Goal: Task Accomplishment & Management: Use online tool/utility

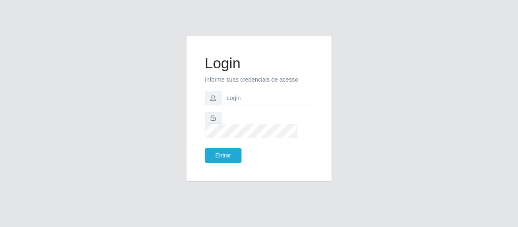
type input "[EMAIL_ADDRESS][DOMAIN_NAME]"
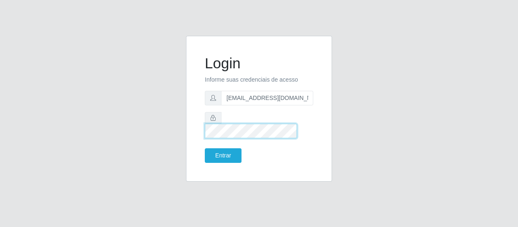
click at [205, 149] on button "Entrar" at bounding box center [223, 156] width 37 height 15
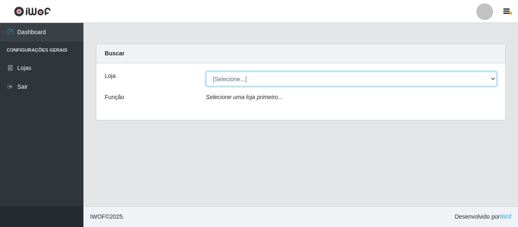
click at [219, 82] on select "[Selecione...] SuperFácil Atacado - São Gonçalo do Amarante" at bounding box center [351, 79] width 291 height 15
select select "408"
click at [206, 72] on select "[Selecione...] SuperFácil Atacado - São Gonçalo do Amarante" at bounding box center [351, 79] width 291 height 15
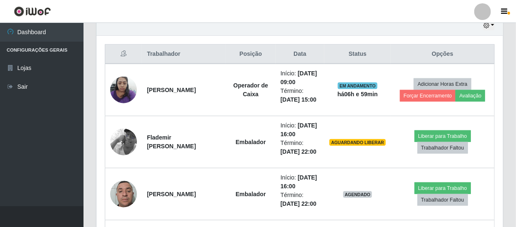
scroll to position [303, 0]
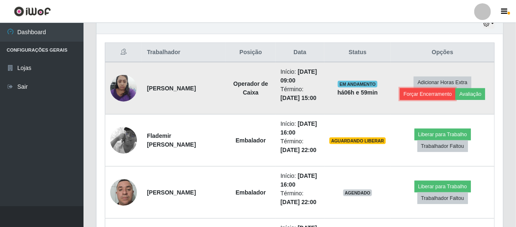
click at [431, 96] on button "Forçar Encerramento" at bounding box center [428, 94] width 56 height 12
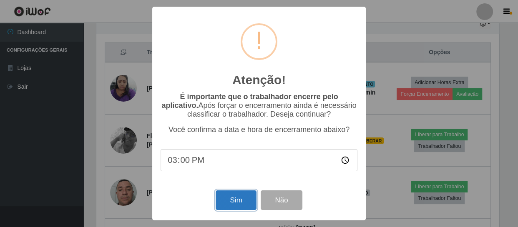
click at [236, 203] on button "Sim" at bounding box center [236, 201] width 40 height 20
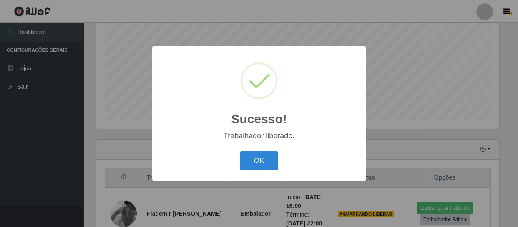
click at [287, 159] on div "OK Cancel" at bounding box center [259, 161] width 197 height 24
click at [264, 161] on button "OK" at bounding box center [259, 161] width 39 height 20
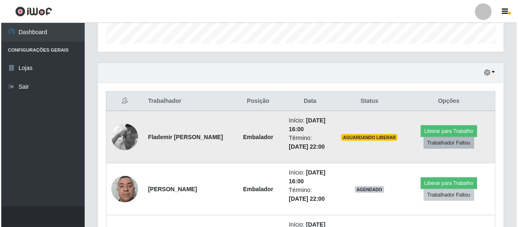
scroll to position [254, 0]
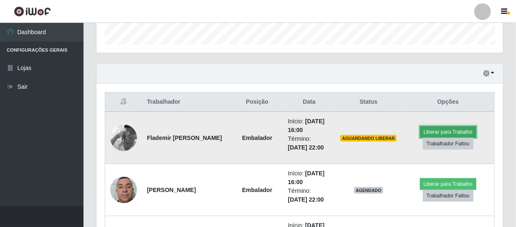
click at [447, 129] on button "Liberar para Trabalho" at bounding box center [448, 132] width 56 height 12
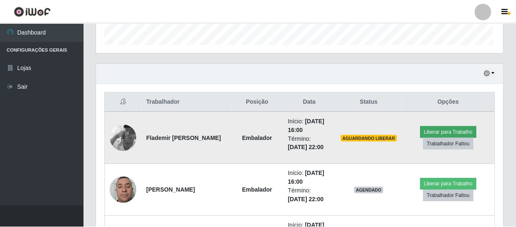
scroll to position [173, 403]
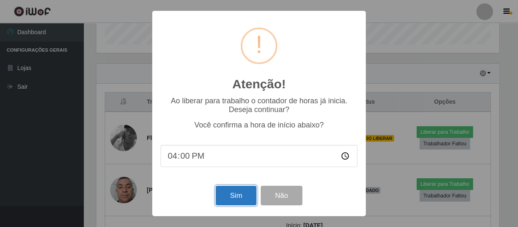
click at [242, 197] on button "Sim" at bounding box center [236, 196] width 40 height 20
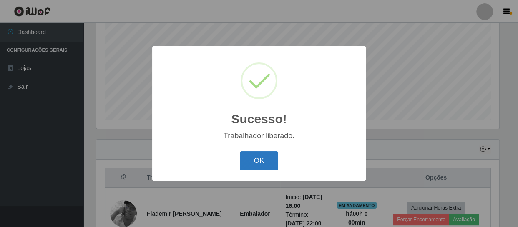
click at [257, 163] on button "OK" at bounding box center [259, 161] width 39 height 20
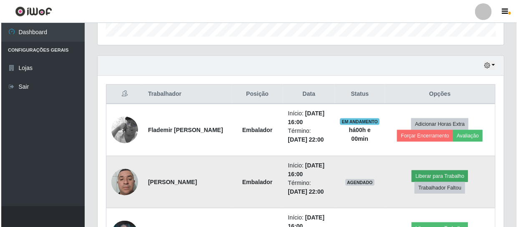
scroll to position [292, 0]
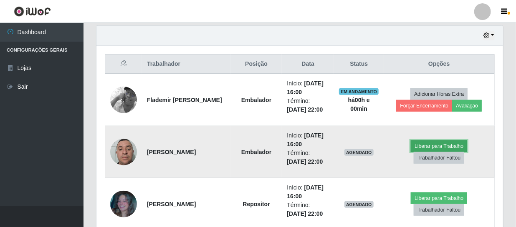
click at [434, 144] on button "Liberar para Trabalho" at bounding box center [439, 147] width 56 height 12
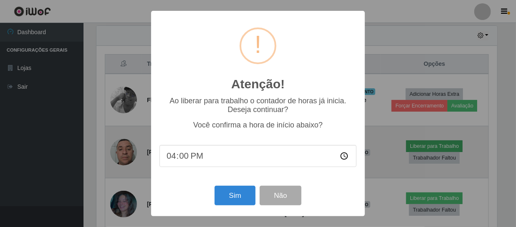
scroll to position [173, 403]
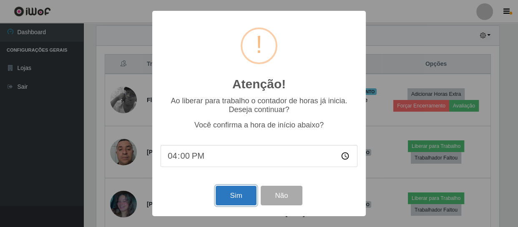
click at [246, 200] on button "Sim" at bounding box center [236, 196] width 40 height 20
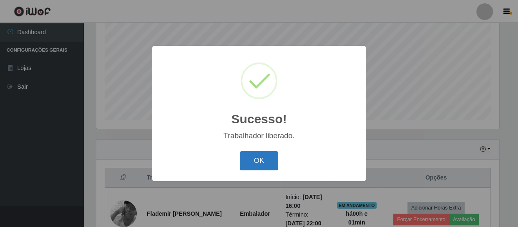
click at [247, 169] on button "OK" at bounding box center [259, 161] width 39 height 20
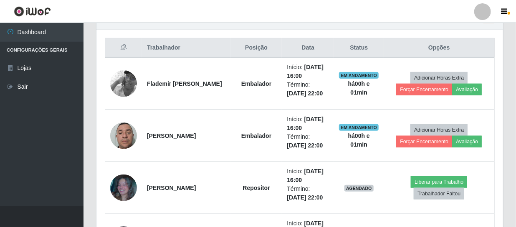
scroll to position [367, 0]
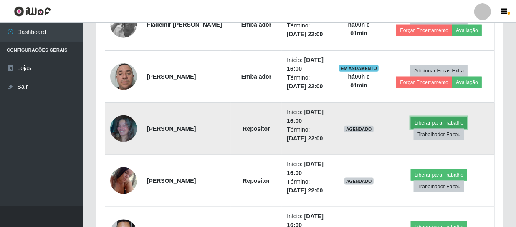
click at [443, 121] on button "Liberar para Trabalho" at bounding box center [439, 123] width 56 height 12
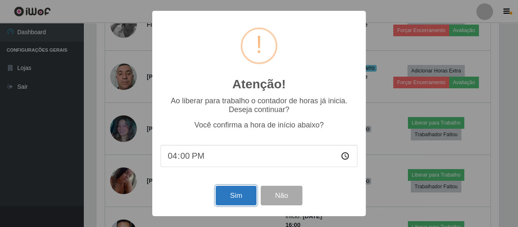
click at [238, 197] on button "Sim" at bounding box center [236, 196] width 40 height 20
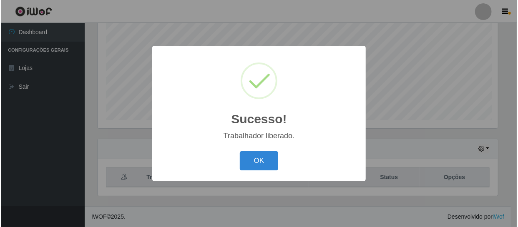
scroll to position [0, 0]
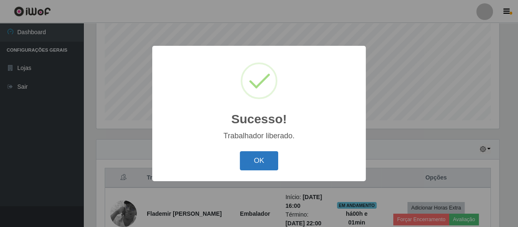
click at [259, 167] on button "OK" at bounding box center [259, 161] width 39 height 20
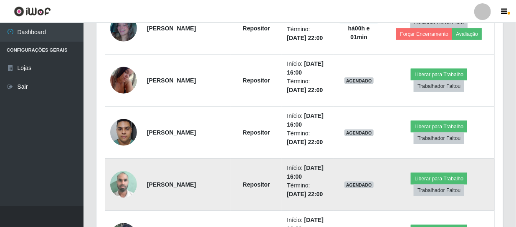
scroll to position [481, 0]
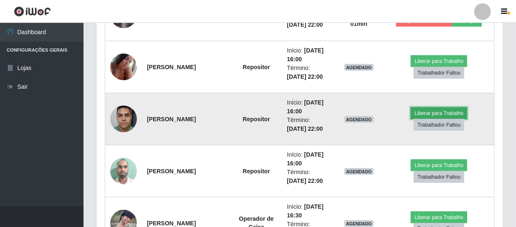
click at [430, 116] on button "Liberar para Trabalho" at bounding box center [439, 114] width 56 height 12
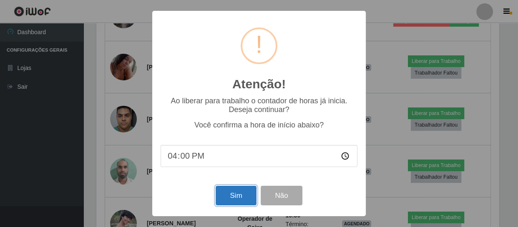
click at [235, 188] on button "Sim" at bounding box center [236, 196] width 40 height 20
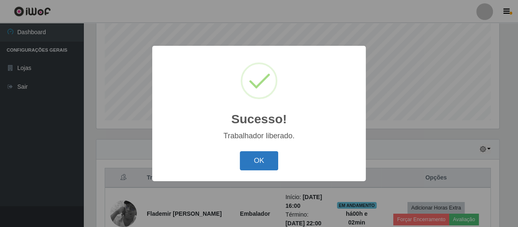
drag, startPoint x: 237, startPoint y: 168, endPoint x: 261, endPoint y: 161, distance: 25.4
click at [242, 166] on div "OK Cancel" at bounding box center [259, 161] width 197 height 24
click at [261, 161] on button "OK" at bounding box center [259, 161] width 39 height 20
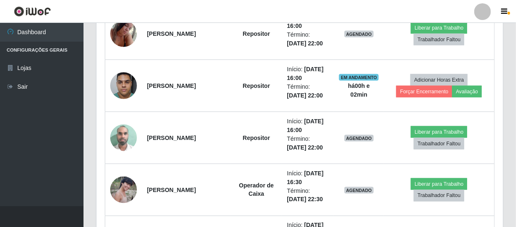
scroll to position [519, 0]
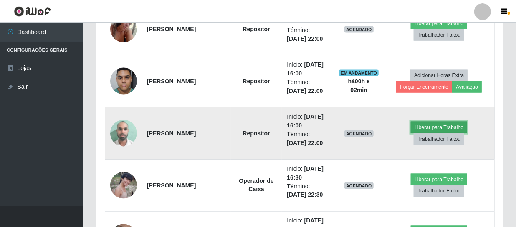
click at [428, 126] on button "Liberar para Trabalho" at bounding box center [439, 128] width 56 height 12
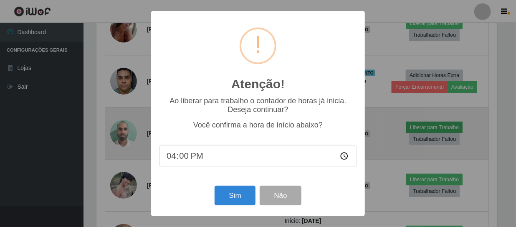
scroll to position [173, 403]
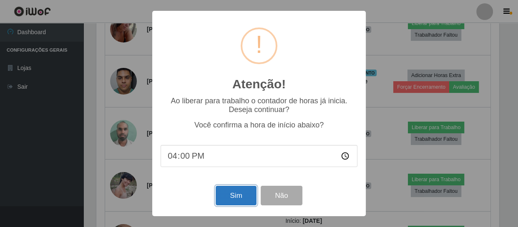
click at [244, 196] on button "Sim" at bounding box center [236, 196] width 40 height 20
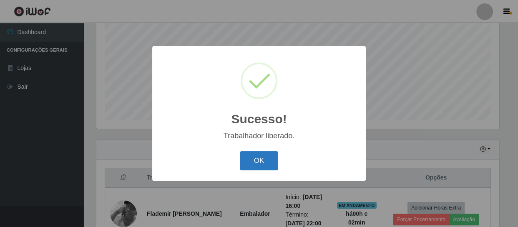
click at [255, 164] on button "OK" at bounding box center [259, 161] width 39 height 20
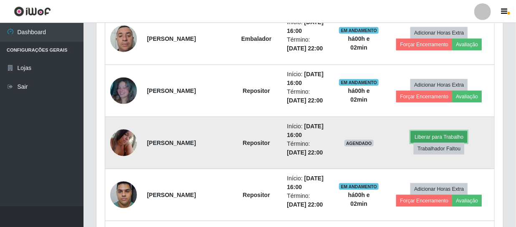
click at [430, 137] on button "Liberar para Trabalho" at bounding box center [439, 137] width 56 height 12
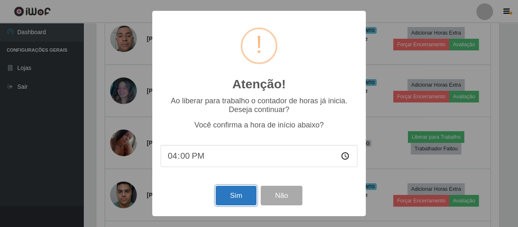
click at [238, 204] on button "Sim" at bounding box center [236, 196] width 40 height 20
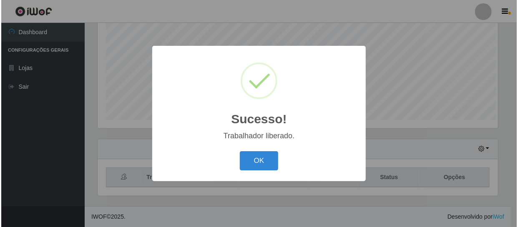
scroll to position [178, 0]
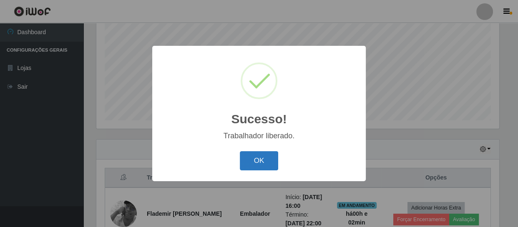
click at [255, 167] on button "OK" at bounding box center [259, 161] width 39 height 20
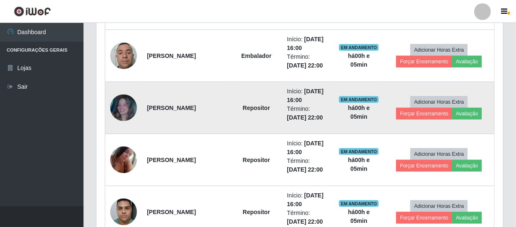
scroll to position [291, 0]
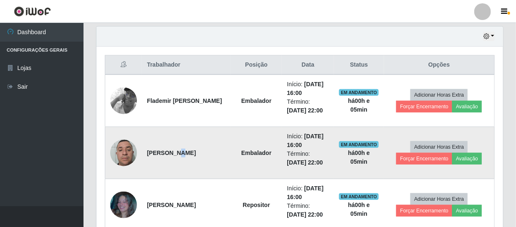
drag, startPoint x: 175, startPoint y: 141, endPoint x: 170, endPoint y: 136, distance: 7.7
click at [172, 145] on td "[PERSON_NAME]" at bounding box center [186, 153] width 89 height 52
click at [168, 129] on td "[PERSON_NAME]" at bounding box center [186, 153] width 89 height 52
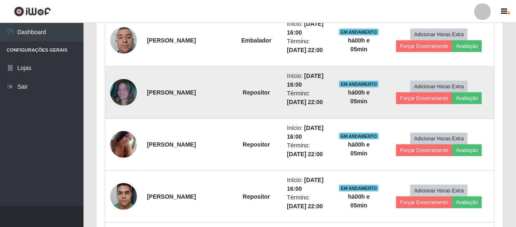
scroll to position [405, 0]
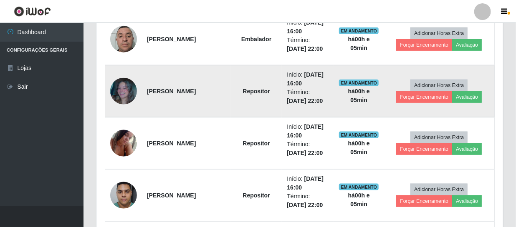
click at [234, 103] on td "Repositor" at bounding box center [256, 91] width 51 height 52
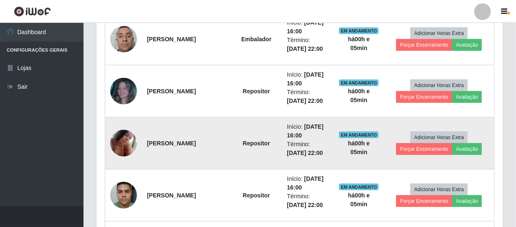
click at [237, 138] on td "Repositor" at bounding box center [256, 144] width 51 height 52
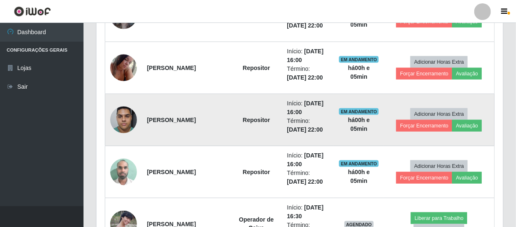
click at [232, 111] on td "Repositor" at bounding box center [256, 120] width 51 height 52
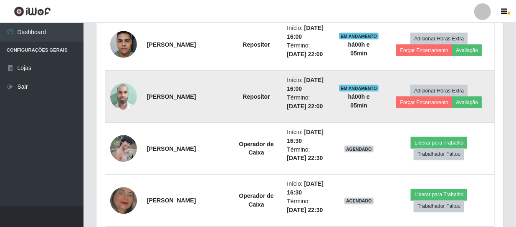
scroll to position [556, 0]
click at [231, 93] on td "Repositor" at bounding box center [256, 97] width 51 height 52
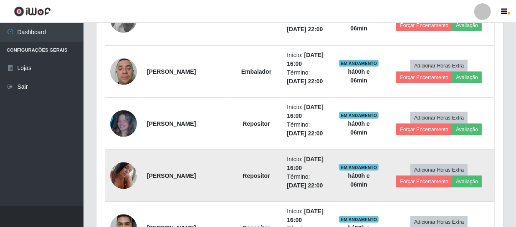
scroll to position [253, 0]
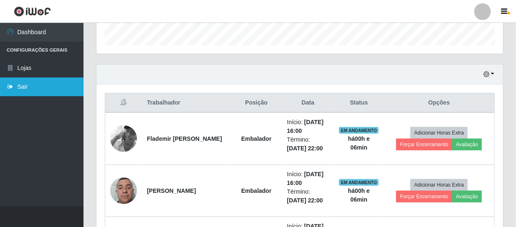
click at [23, 82] on link "Sair" at bounding box center [41, 87] width 83 height 19
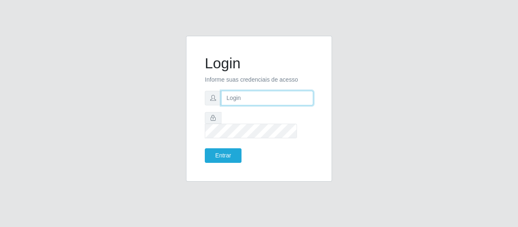
click at [231, 103] on input "text" at bounding box center [267, 98] width 92 height 15
type input "[EMAIL_ADDRESS][DOMAIN_NAME]"
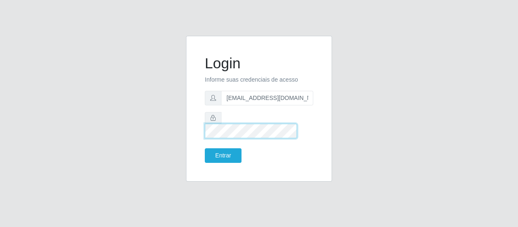
click at [205, 149] on button "Entrar" at bounding box center [223, 156] width 37 height 15
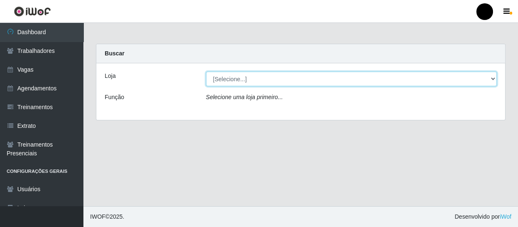
click at [491, 77] on select "[Selecione...] SuperFácil Atacado - Emaús SuperFácil Atacado - Rodoviária Super…" at bounding box center [351, 79] width 291 height 15
select select "408"
click at [206, 72] on select "[Selecione...] SuperFácil Atacado - Emaús SuperFácil Atacado - Rodoviária Super…" at bounding box center [351, 79] width 291 height 15
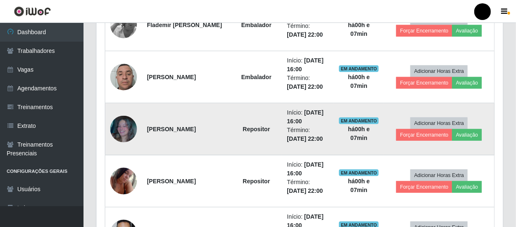
scroll to position [291, 0]
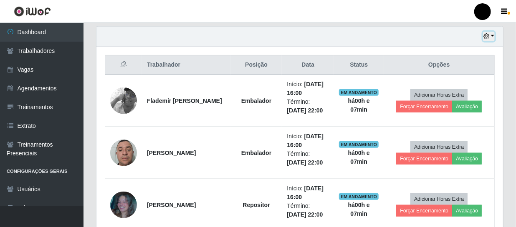
click at [492, 35] on button "button" at bounding box center [489, 37] width 12 height 10
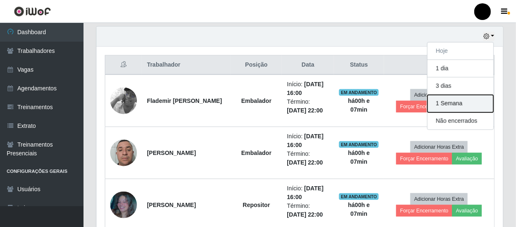
click at [459, 104] on button "1 Semana" at bounding box center [460, 104] width 66 height 18
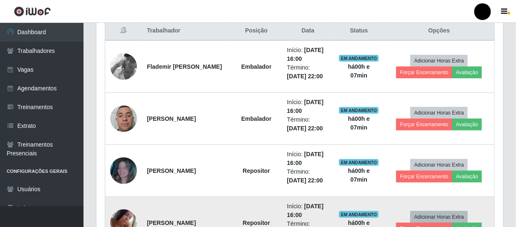
scroll to position [253, 0]
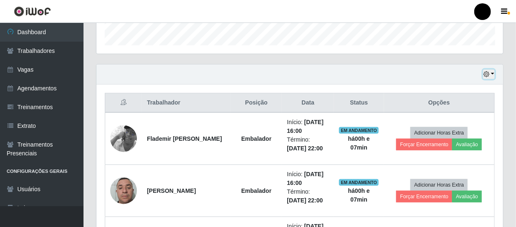
click at [494, 73] on button "button" at bounding box center [489, 75] width 12 height 10
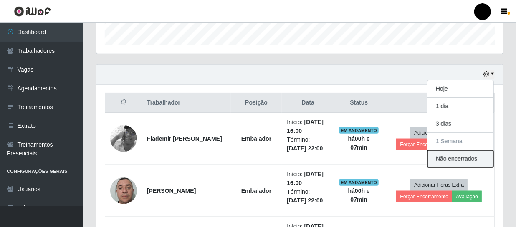
click at [451, 157] on button "Não encerrados" at bounding box center [460, 159] width 66 height 17
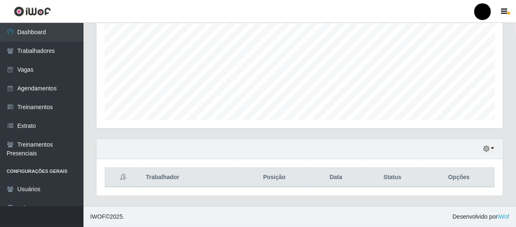
scroll to position [178, 0]
click at [494, 147] on div "Hoje 1 dia 3 dias 1 Semana Não encerrados" at bounding box center [299, 150] width 406 height 20
click at [492, 149] on button "button" at bounding box center [489, 150] width 12 height 10
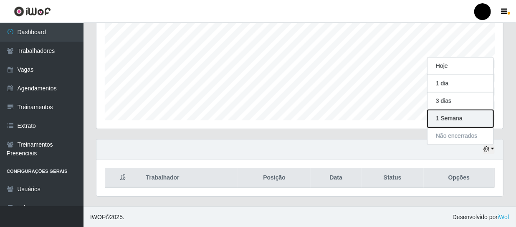
click at [463, 123] on button "1 Semana" at bounding box center [460, 119] width 66 height 18
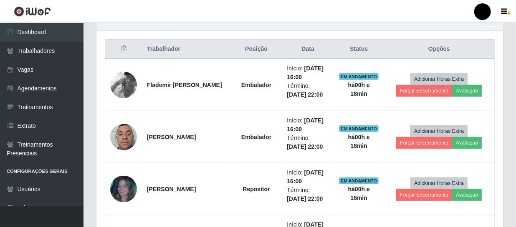
scroll to position [139, 0]
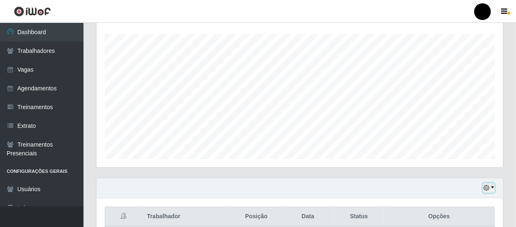
click at [491, 186] on button "button" at bounding box center [489, 189] width 12 height 10
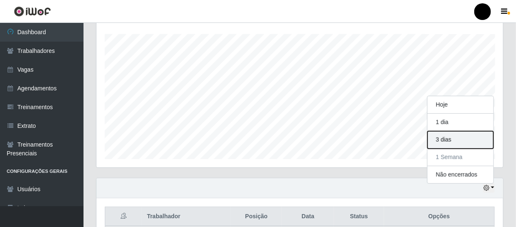
click at [471, 142] on button "3 dias" at bounding box center [460, 140] width 66 height 18
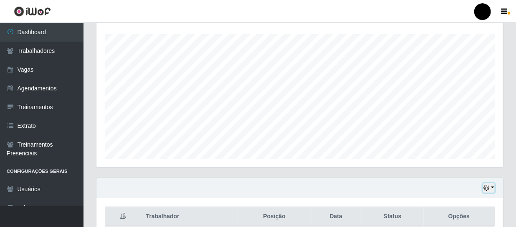
click at [493, 191] on button "button" at bounding box center [489, 189] width 12 height 10
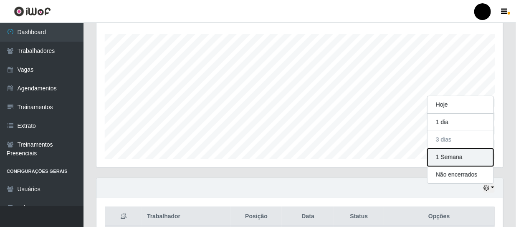
click at [472, 160] on button "1 Semana" at bounding box center [460, 158] width 66 height 18
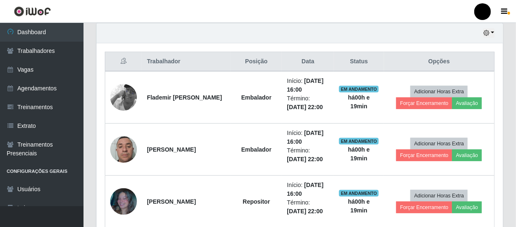
scroll to position [291, 0]
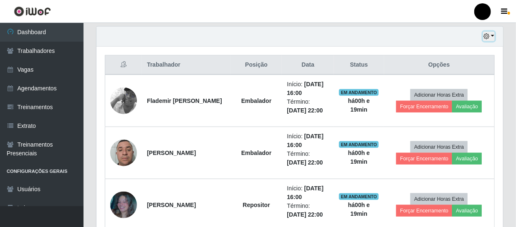
click at [491, 37] on button "button" at bounding box center [489, 37] width 12 height 10
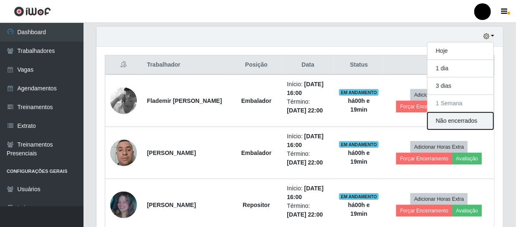
click at [454, 116] on button "Não encerrados" at bounding box center [460, 121] width 66 height 17
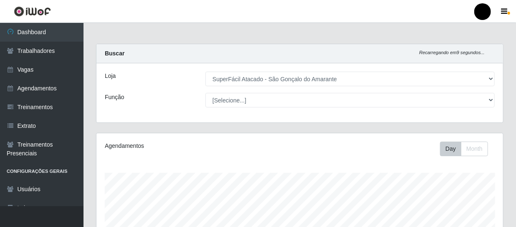
scroll to position [178, 0]
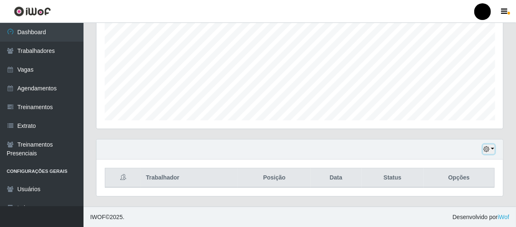
click at [491, 150] on button "button" at bounding box center [489, 150] width 12 height 10
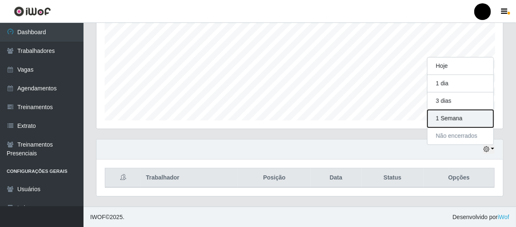
click at [455, 118] on button "1 Semana" at bounding box center [460, 119] width 66 height 18
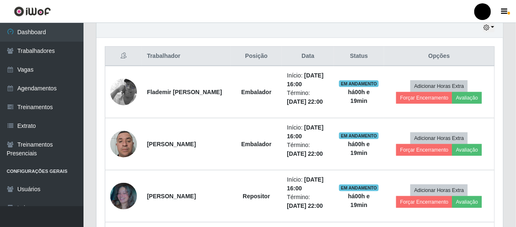
scroll to position [291, 0]
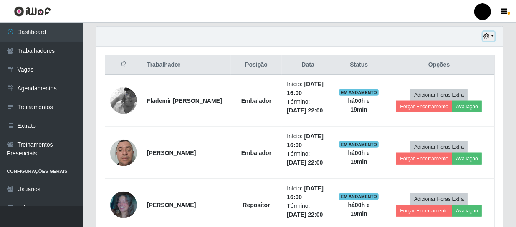
click at [493, 38] on button "button" at bounding box center [489, 37] width 12 height 10
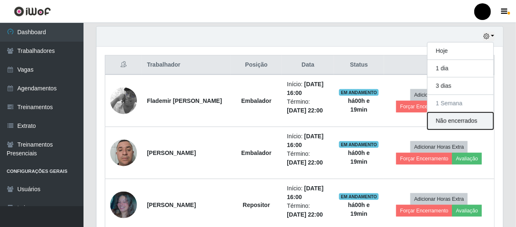
click at [446, 117] on button "Não encerrados" at bounding box center [460, 121] width 66 height 17
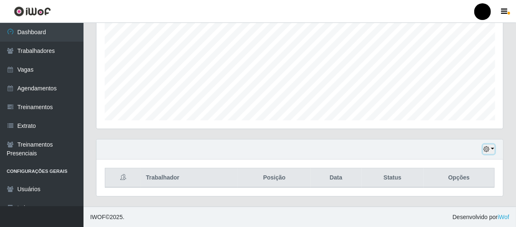
click at [493, 147] on button "button" at bounding box center [489, 150] width 12 height 10
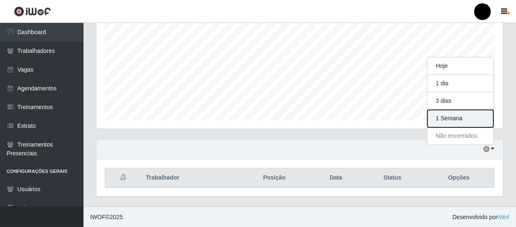
click at [465, 121] on button "1 Semana" at bounding box center [460, 119] width 66 height 18
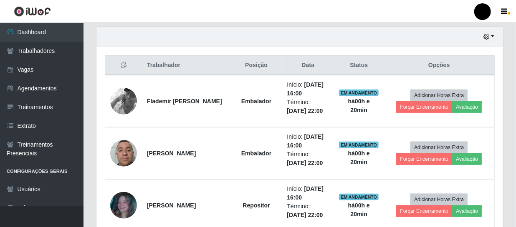
scroll to position [253, 0]
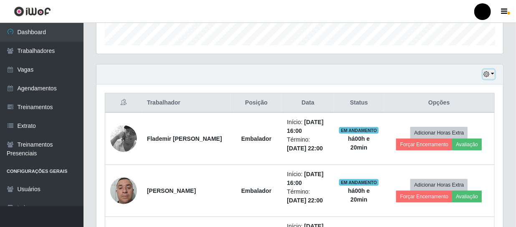
click at [492, 75] on button "button" at bounding box center [489, 75] width 12 height 10
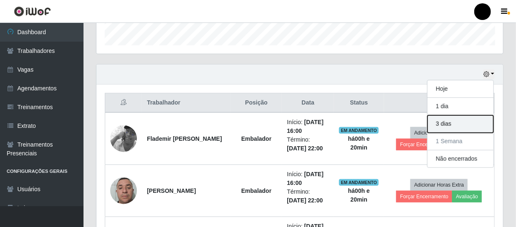
click at [447, 121] on button "3 dias" at bounding box center [460, 125] width 66 height 18
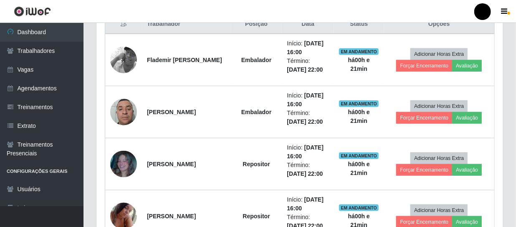
scroll to position [291, 0]
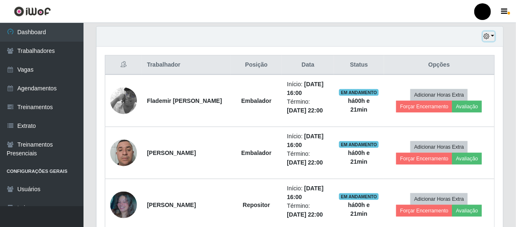
click at [488, 36] on icon "button" at bounding box center [486, 36] width 6 height 6
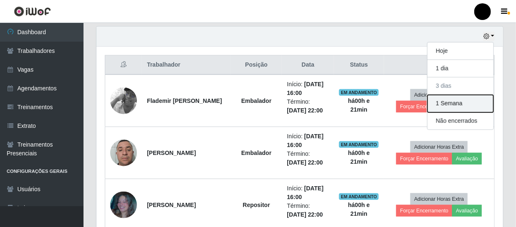
click at [458, 106] on button "1 Semana" at bounding box center [460, 104] width 66 height 18
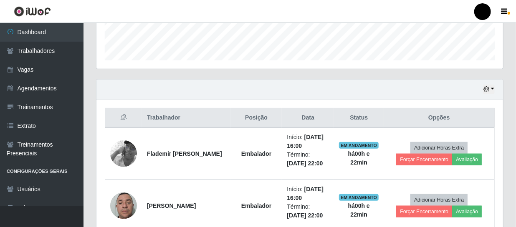
scroll to position [215, 0]
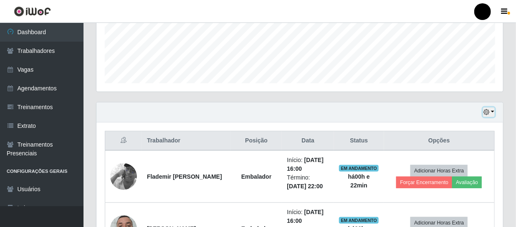
click at [493, 110] on button "button" at bounding box center [489, 113] width 12 height 10
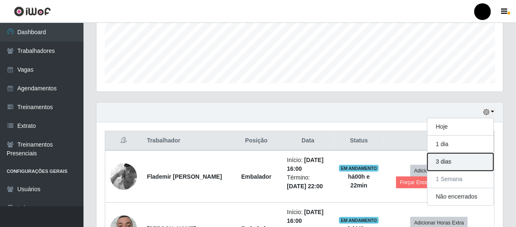
click at [462, 161] on button "3 dias" at bounding box center [460, 163] width 66 height 18
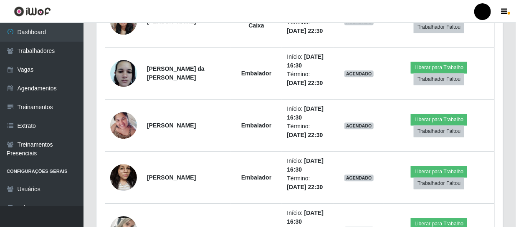
scroll to position [822, 0]
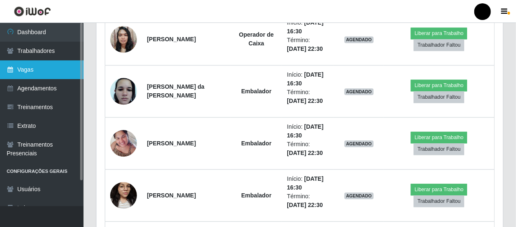
click at [56, 71] on link "Vagas" at bounding box center [41, 69] width 83 height 19
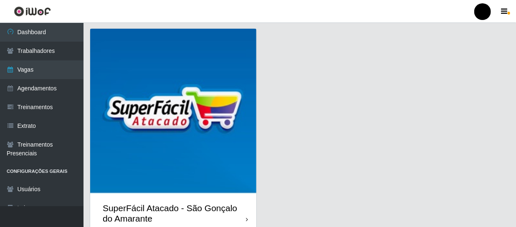
scroll to position [264, 0]
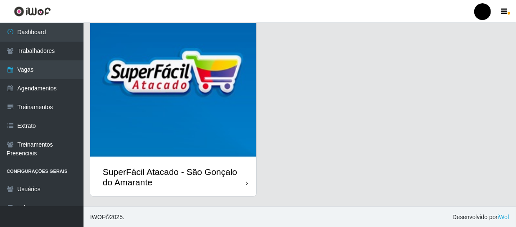
click at [236, 184] on div "SuperFácil Atacado - São Gonçalo do Amarante" at bounding box center [174, 177] width 143 height 21
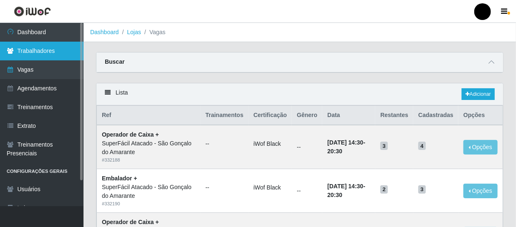
click at [25, 44] on link "Trabalhadores" at bounding box center [41, 51] width 83 height 19
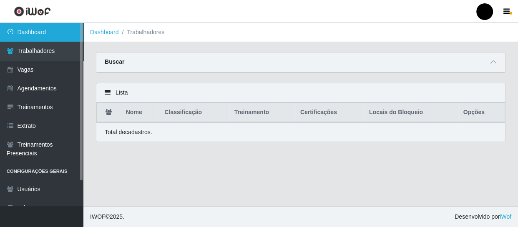
click at [22, 30] on link "Dashboard" at bounding box center [41, 32] width 83 height 19
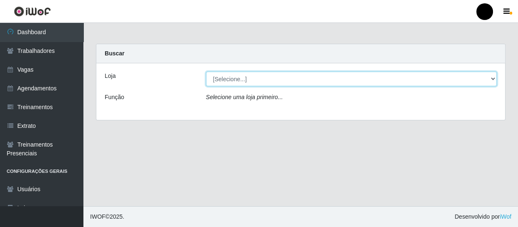
click at [330, 80] on select "[Selecione...] SuperFácil Atacado - Emaús SuperFácil Atacado - Rodoviária Super…" at bounding box center [351, 79] width 291 height 15
click at [206, 72] on select "[Selecione...] SuperFácil Atacado - Emaús SuperFácil Atacado - Rodoviária Super…" at bounding box center [351, 79] width 291 height 15
click at [280, 83] on select "[Selecione...] SuperFácil Atacado - Emaús SuperFácil Atacado - Rodoviária Super…" at bounding box center [351, 79] width 291 height 15
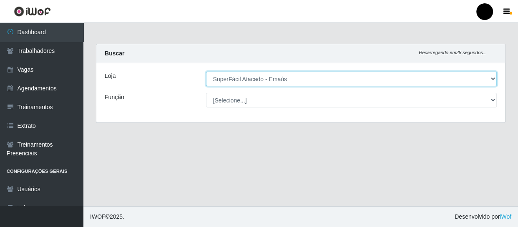
select select "408"
click at [206, 72] on select "[Selecione...] SuperFácil Atacado - Emaús SuperFácil Atacado - Rodoviária Super…" at bounding box center [351, 79] width 291 height 15
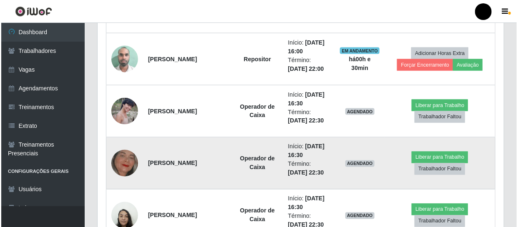
scroll to position [607, 0]
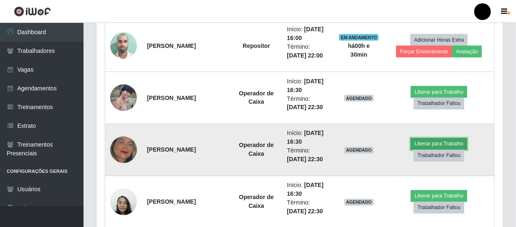
click at [447, 146] on button "Liberar para Trabalho" at bounding box center [439, 145] width 56 height 12
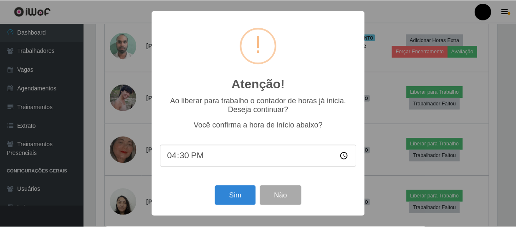
scroll to position [173, 403]
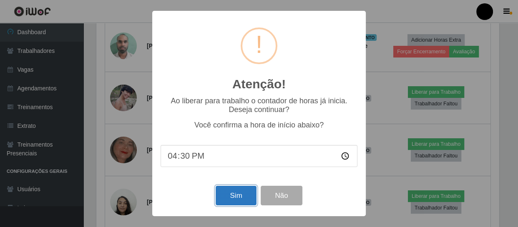
click at [241, 204] on button "Sim" at bounding box center [236, 196] width 40 height 20
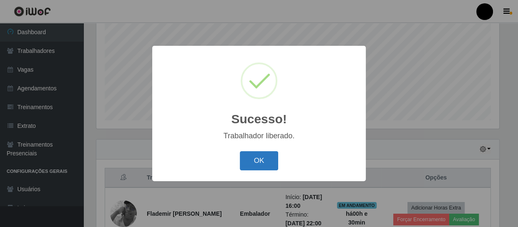
click at [266, 159] on button "OK" at bounding box center [259, 161] width 39 height 20
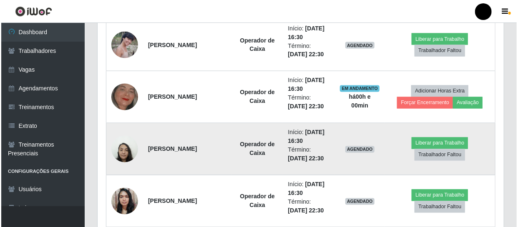
scroll to position [671, 0]
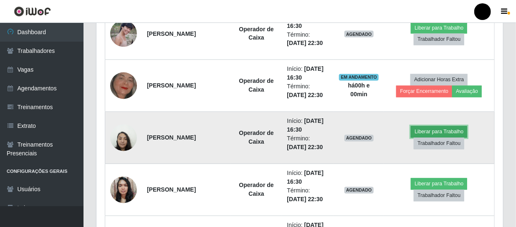
click at [425, 130] on button "Liberar para Trabalho" at bounding box center [439, 132] width 56 height 12
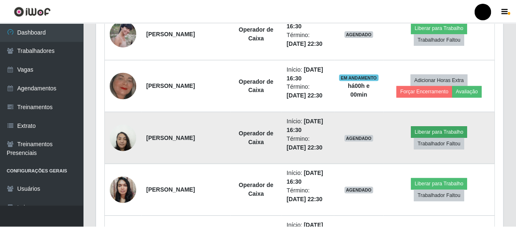
scroll to position [173, 403]
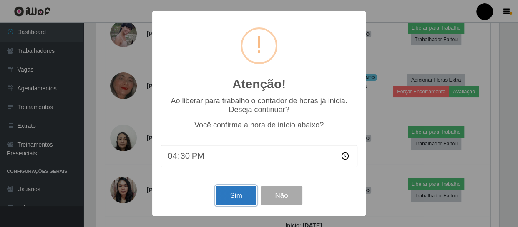
click at [237, 201] on button "Sim" at bounding box center [236, 196] width 40 height 20
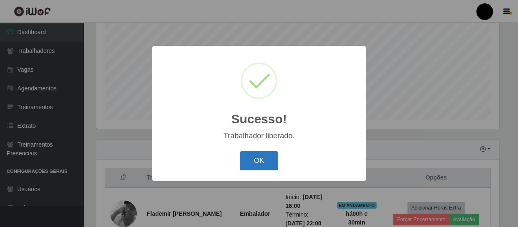
click at [260, 162] on button "OK" at bounding box center [259, 161] width 39 height 20
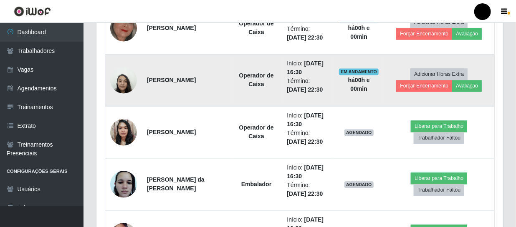
scroll to position [747, 0]
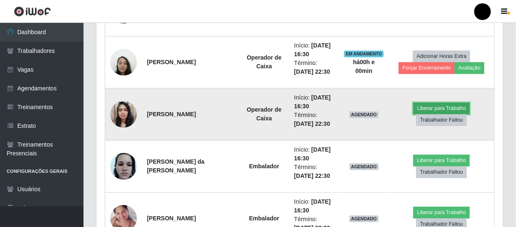
click at [434, 109] on button "Liberar para Trabalho" at bounding box center [441, 109] width 56 height 12
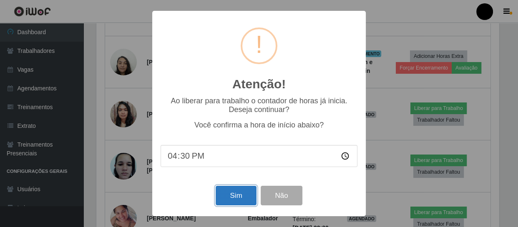
click at [237, 202] on button "Sim" at bounding box center [236, 196] width 40 height 20
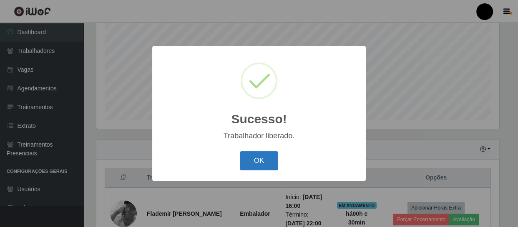
click at [258, 156] on button "OK" at bounding box center [259, 161] width 39 height 20
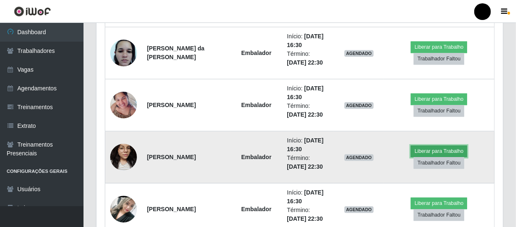
click at [422, 151] on button "Liberar para Trabalho" at bounding box center [439, 152] width 56 height 12
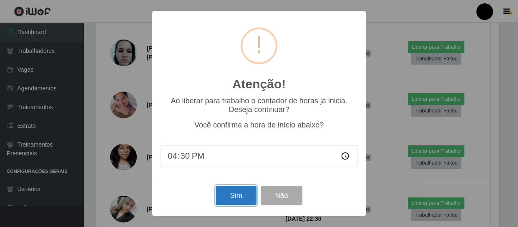
click at [236, 194] on button "Sim" at bounding box center [236, 196] width 40 height 20
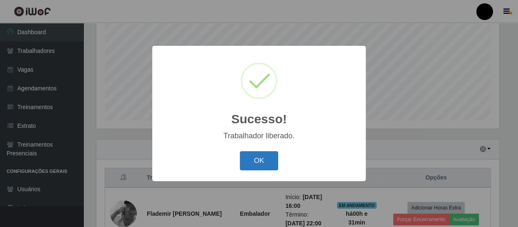
click at [254, 160] on button "OK" at bounding box center [259, 161] width 39 height 20
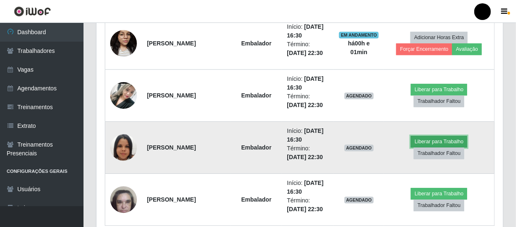
click at [423, 141] on button "Liberar para Trabalho" at bounding box center [439, 142] width 56 height 12
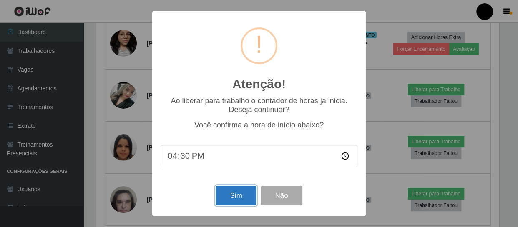
click at [240, 196] on button "Sim" at bounding box center [236, 196] width 40 height 20
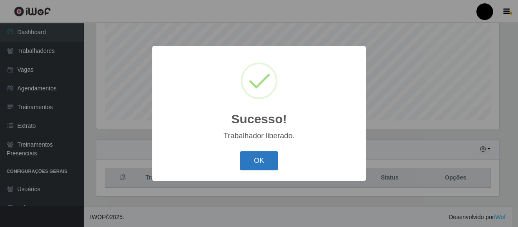
click at [260, 163] on button "OK" at bounding box center [259, 161] width 39 height 20
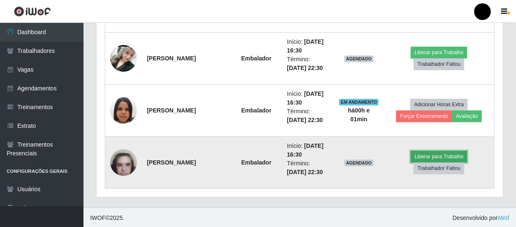
click at [425, 158] on button "Liberar para Trabalho" at bounding box center [439, 157] width 56 height 12
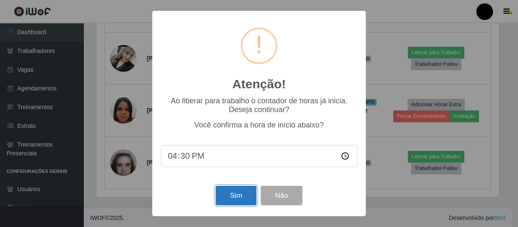
click at [242, 199] on button "Sim" at bounding box center [236, 196] width 40 height 20
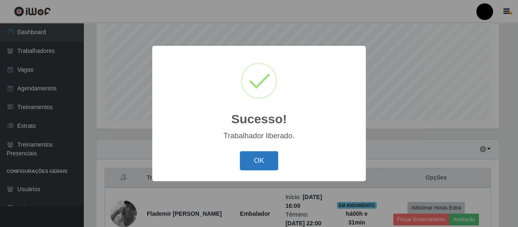
click at [267, 156] on button "OK" at bounding box center [259, 161] width 39 height 20
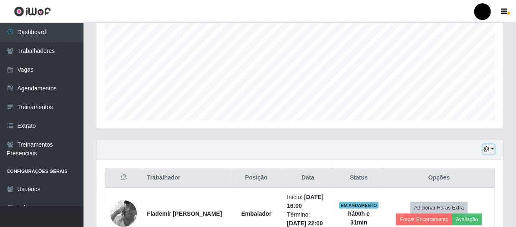
click at [485, 150] on icon "button" at bounding box center [486, 149] width 6 height 6
click at [380, 151] on div "Hoje 1 dia 3 dias 1 Semana Não encerrados" at bounding box center [299, 150] width 406 height 20
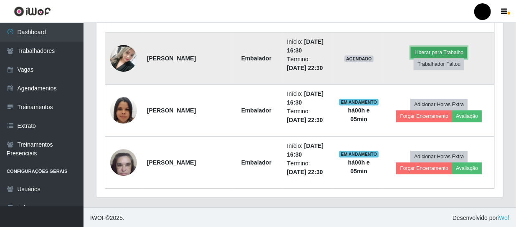
click at [461, 50] on button "Liberar para Trabalho" at bounding box center [439, 53] width 56 height 12
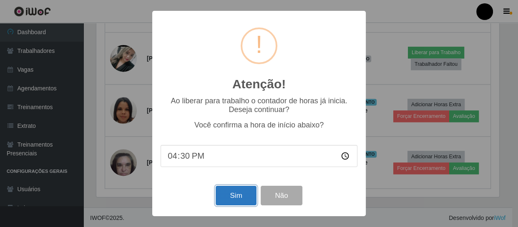
click at [233, 200] on button "Sim" at bounding box center [236, 196] width 40 height 20
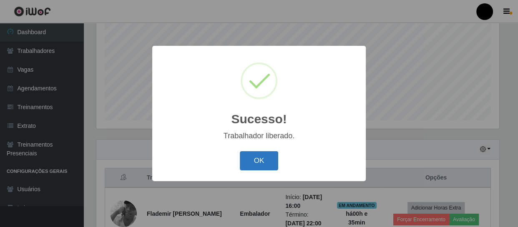
click at [250, 159] on button "OK" at bounding box center [259, 161] width 39 height 20
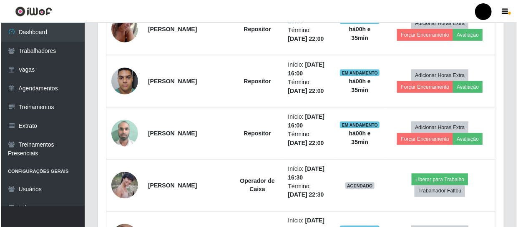
scroll to position [518, 0]
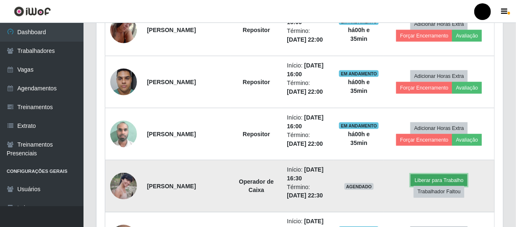
click at [419, 182] on button "Liberar para Trabalho" at bounding box center [439, 181] width 56 height 12
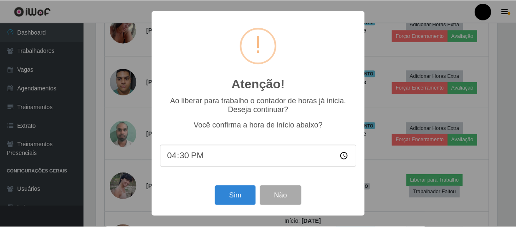
scroll to position [173, 403]
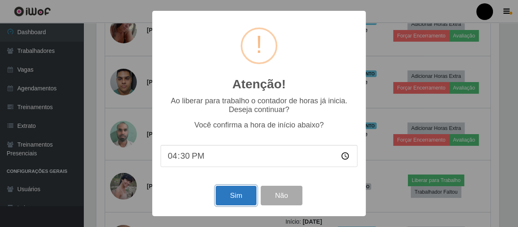
click at [227, 199] on button "Sim" at bounding box center [236, 196] width 40 height 20
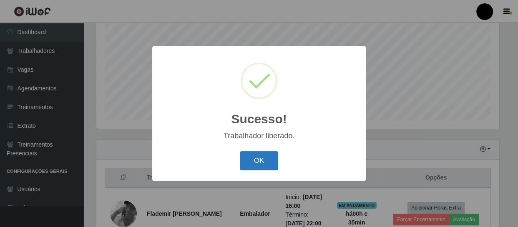
click at [257, 165] on button "OK" at bounding box center [259, 161] width 39 height 20
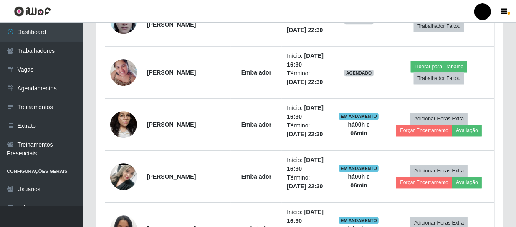
scroll to position [898, 0]
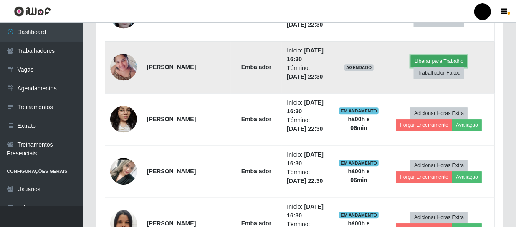
click at [450, 58] on button "Liberar para Trabalho" at bounding box center [439, 61] width 56 height 12
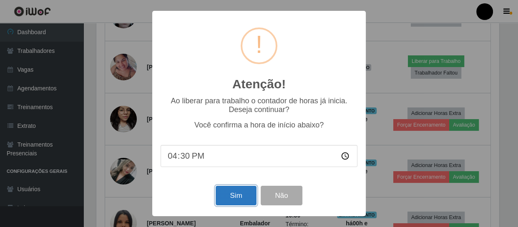
click at [227, 200] on button "Sim" at bounding box center [236, 196] width 40 height 20
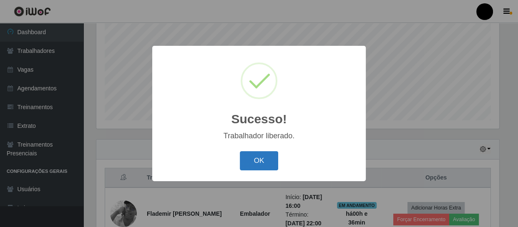
click at [255, 163] on button "OK" at bounding box center [259, 161] width 39 height 20
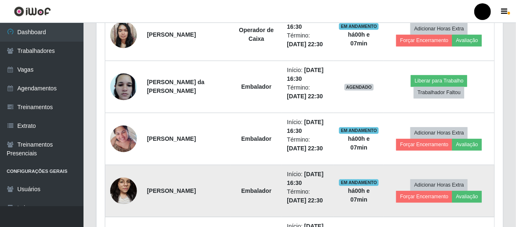
scroll to position [822, 0]
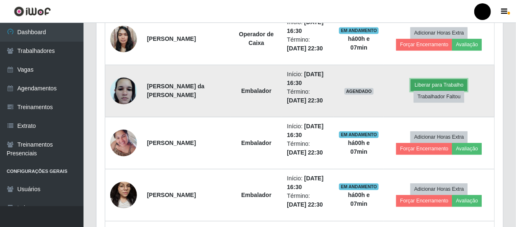
click at [419, 86] on button "Liberar para Trabalho" at bounding box center [439, 85] width 56 height 12
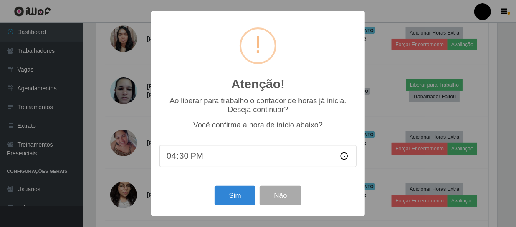
scroll to position [173, 403]
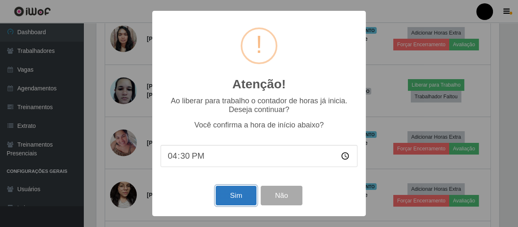
click at [241, 192] on button "Sim" at bounding box center [236, 196] width 40 height 20
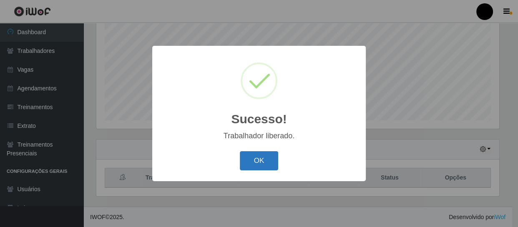
click at [259, 160] on button "OK" at bounding box center [259, 161] width 39 height 20
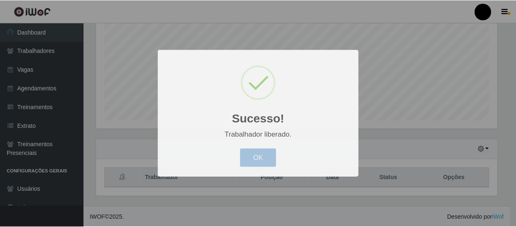
scroll to position [173, 406]
